Goal: Find specific page/section: Find specific page/section

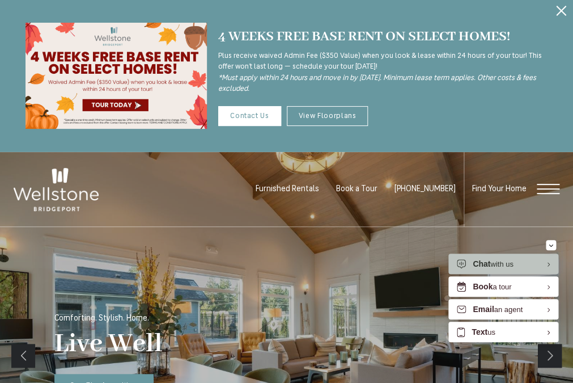
click at [555, 196] on div "Find Your Home" at bounding box center [512, 189] width 96 height 75
click at [553, 193] on span "Open Menu" at bounding box center [548, 189] width 23 height 10
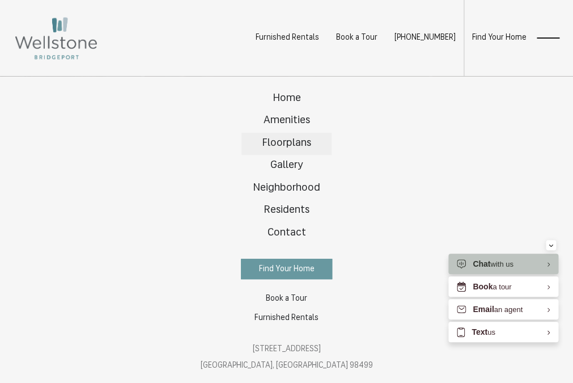
click at [286, 146] on span "Floorplans" at bounding box center [286, 143] width 49 height 11
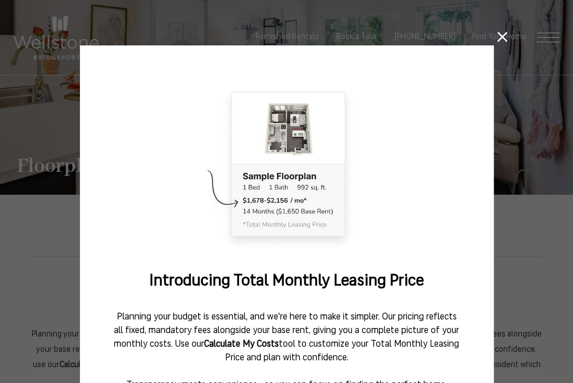
scroll to position [130, 0]
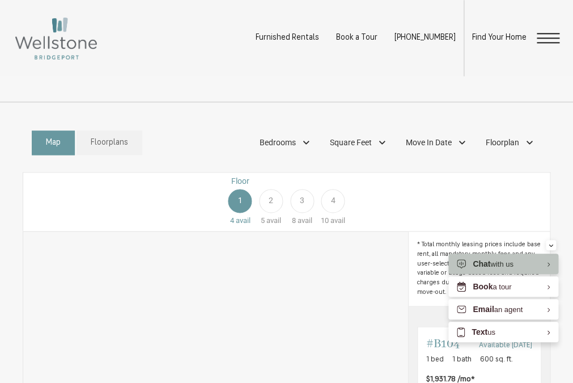
scroll to position [362, 0]
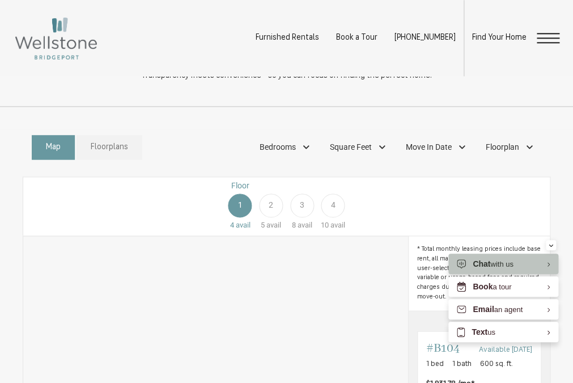
click at [100, 148] on span "Floorplans" at bounding box center [109, 147] width 37 height 12
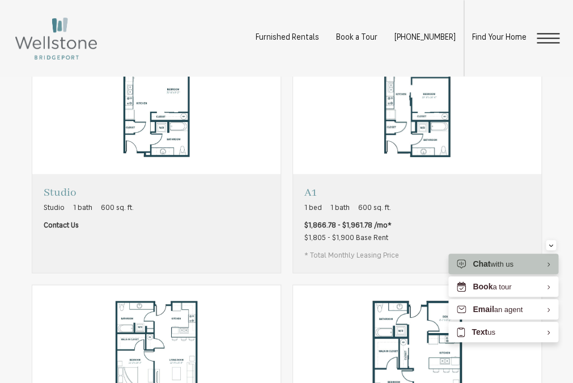
scroll to position [521, 0]
